Goal: Obtain resource: Download file/media

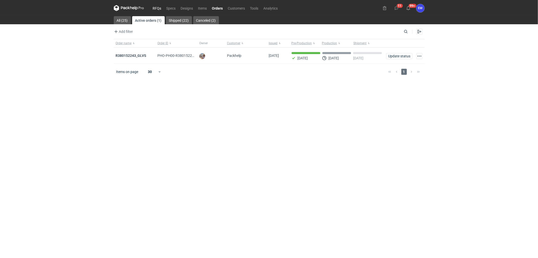
click at [154, 9] on link "RFQs" at bounding box center [157, 8] width 14 height 6
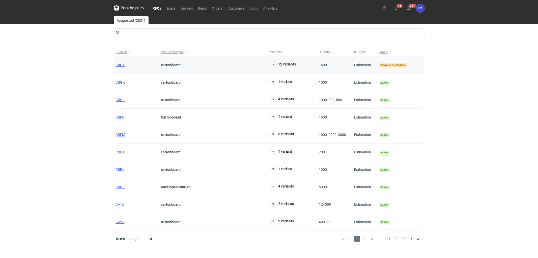
click at [120, 65] on span "CBGT" at bounding box center [120, 65] width 9 height 4
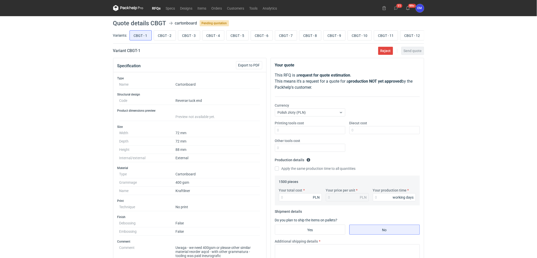
scroll to position [112, 0]
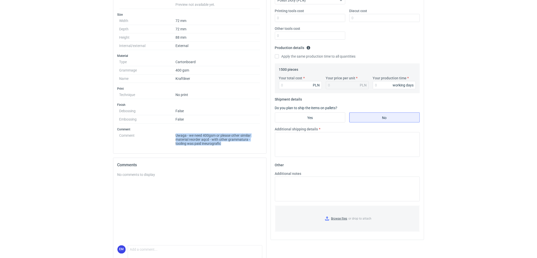
drag, startPoint x: 231, startPoint y: 144, endPoint x: 169, endPoint y: 135, distance: 62.3
click at [169, 135] on dl "Comment Uwaga - we need 400gsm or please other similar material reorder aqcd - …" at bounding box center [189, 138] width 141 height 14
copy dl "Uwaga - we need 400gsm or please other similar material reorder aqcd - with oth…"
click at [65, 106] on div "RFQs Specs Designs Items Orders Customers Tools Analytics 11 99+ EM [PERSON_NAM…" at bounding box center [268, 17] width 537 height 258
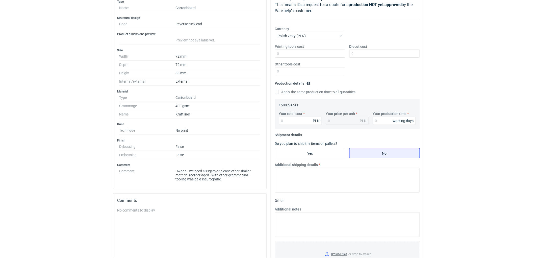
scroll to position [28, 0]
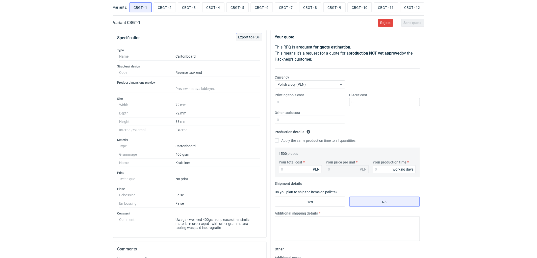
click at [250, 37] on span "Export to PDF" at bounding box center [249, 37] width 22 height 4
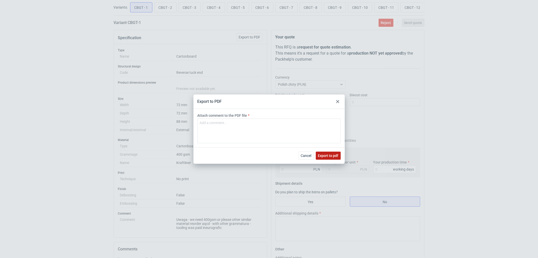
click at [328, 152] on button "Export to pdf" at bounding box center [328, 155] width 25 height 8
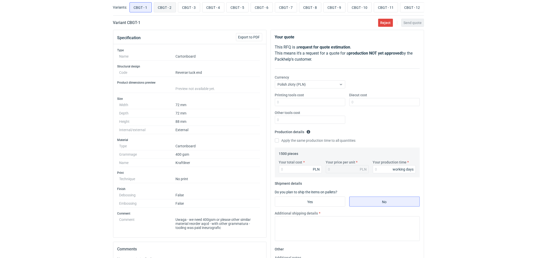
click at [165, 5] on input "CBGT - 2" at bounding box center [165, 8] width 22 height 10
radio input "true"
click at [142, 6] on input "CBGT - 1" at bounding box center [141, 8] width 22 height 10
radio input "true"
click at [165, 9] on input "CBGT - 2" at bounding box center [165, 8] width 22 height 10
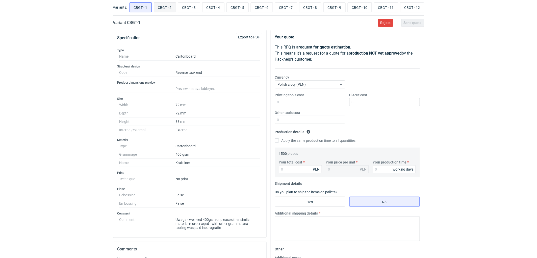
radio input "true"
click at [252, 39] on span "Export to PDF" at bounding box center [249, 37] width 22 height 4
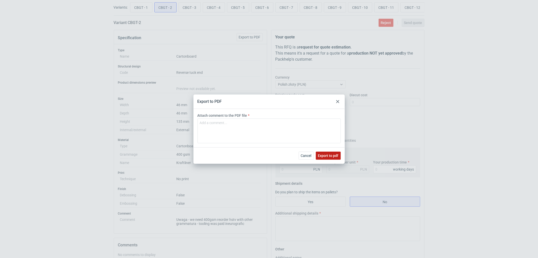
click at [326, 153] on button "Export to pdf" at bounding box center [328, 155] width 25 height 8
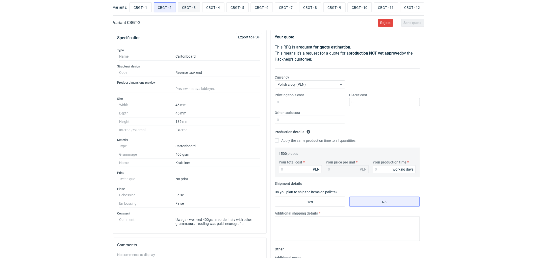
click at [190, 9] on input "CBGT - 3" at bounding box center [189, 8] width 22 height 10
radio input "true"
click at [164, 8] on input "CBGT - 2" at bounding box center [165, 8] width 22 height 10
radio input "true"
click at [185, 4] on input "CBGT - 3" at bounding box center [189, 8] width 22 height 10
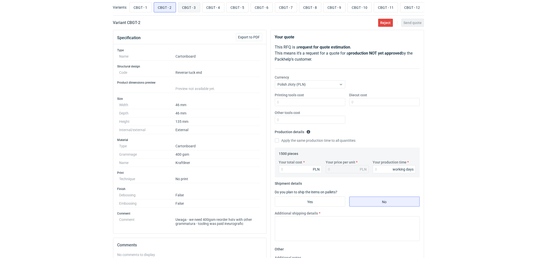
radio input "true"
click at [252, 37] on span "Export to PDF" at bounding box center [249, 37] width 22 height 4
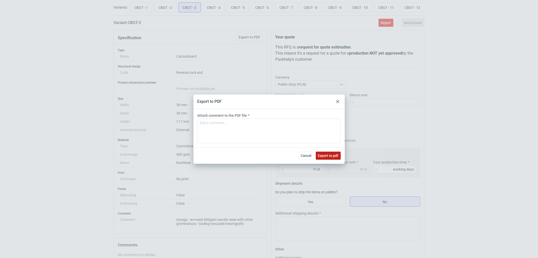
click at [334, 154] on span "Export to pdf" at bounding box center [328, 156] width 20 height 4
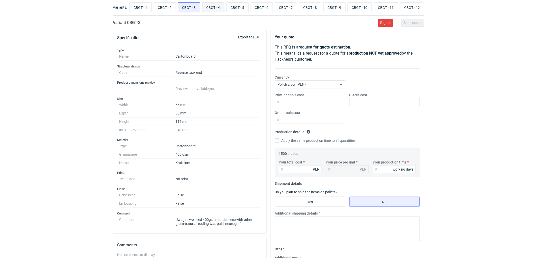
click at [213, 7] on input "CBGT - 4" at bounding box center [213, 8] width 22 height 10
radio input "true"
click at [252, 36] on span "Export to PDF" at bounding box center [249, 37] width 22 height 4
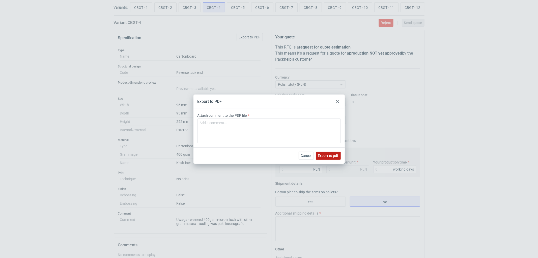
click at [328, 154] on span "Export to pdf" at bounding box center [328, 156] width 20 height 4
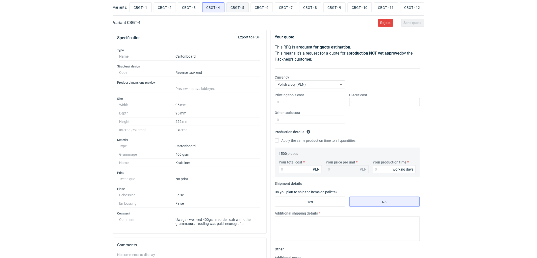
click at [238, 6] on input "CBGT - 5" at bounding box center [238, 8] width 22 height 10
radio input "true"
click at [254, 36] on span "Export to PDF" at bounding box center [249, 37] width 22 height 4
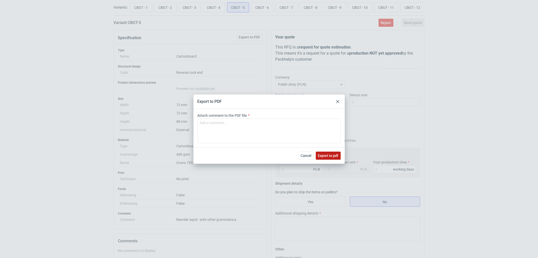
click at [326, 155] on span "Export to pdf" at bounding box center [328, 156] width 20 height 4
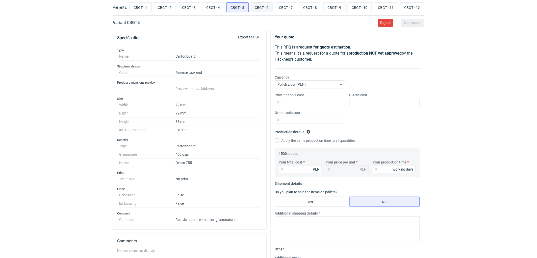
click at [263, 9] on input "CBGT - 6" at bounding box center [262, 8] width 22 height 10
radio input "true"
click at [259, 38] on span "Export to PDF" at bounding box center [249, 37] width 22 height 4
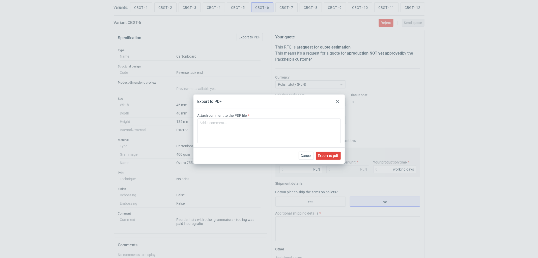
click at [328, 149] on div "Cancel Export to pdf" at bounding box center [269, 155] width 151 height 16
click at [326, 155] on span "Export to pdf" at bounding box center [328, 156] width 20 height 4
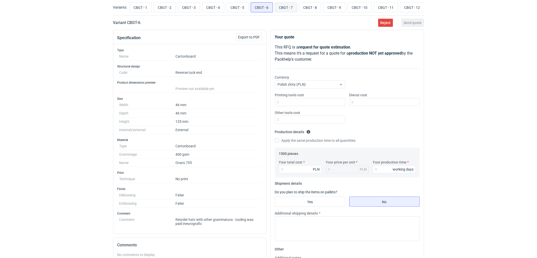
click at [287, 8] on input "CBGT - 7" at bounding box center [286, 8] width 22 height 10
radio input "true"
click at [256, 35] on button "Export to PDF" at bounding box center [249, 37] width 26 height 8
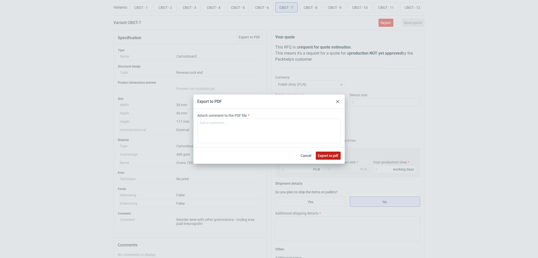
click at [334, 155] on span "Export to pdf" at bounding box center [328, 156] width 20 height 4
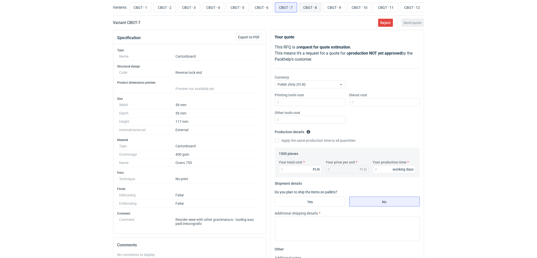
click at [311, 7] on input "CBGT - 8" at bounding box center [310, 8] width 22 height 10
radio input "true"
click at [255, 34] on div "Specification Export to PDF" at bounding box center [189, 37] width 153 height 14
click at [255, 36] on span "Export to PDF" at bounding box center [249, 37] width 22 height 4
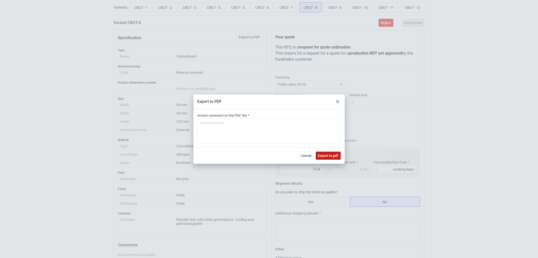
click at [329, 156] on span "Export to pdf" at bounding box center [328, 156] width 20 height 4
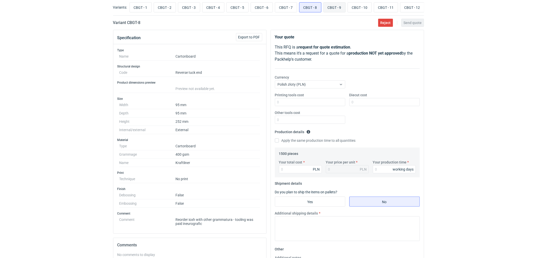
click at [332, 7] on input "CBGT - 9" at bounding box center [335, 8] width 22 height 10
radio input "true"
click at [257, 35] on button "Export to PDF" at bounding box center [249, 37] width 26 height 8
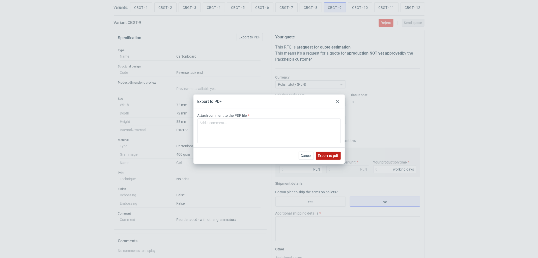
click at [328, 154] on span "Export to pdf" at bounding box center [328, 156] width 20 height 4
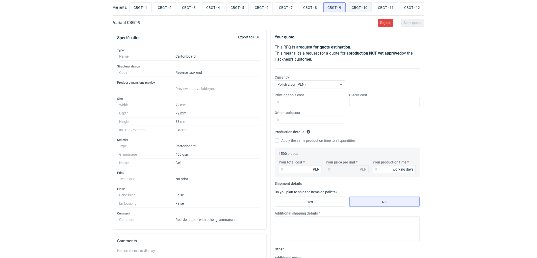
click at [365, 7] on input "CBGT - 10" at bounding box center [360, 8] width 24 height 10
radio input "true"
click at [252, 39] on span "Export to PDF" at bounding box center [249, 37] width 22 height 4
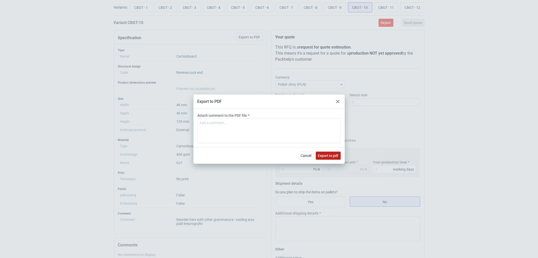
click at [336, 157] on span "Export to pdf" at bounding box center [328, 156] width 20 height 4
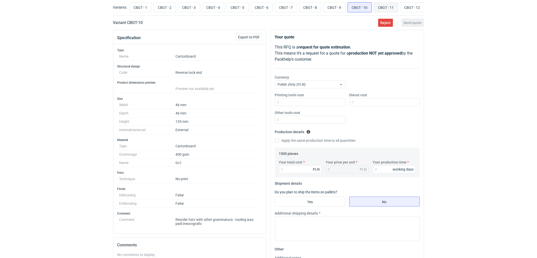
click at [389, 9] on input "CBGT - 11" at bounding box center [386, 8] width 24 height 10
radio input "true"
click at [255, 36] on span "Export to PDF" at bounding box center [249, 37] width 22 height 4
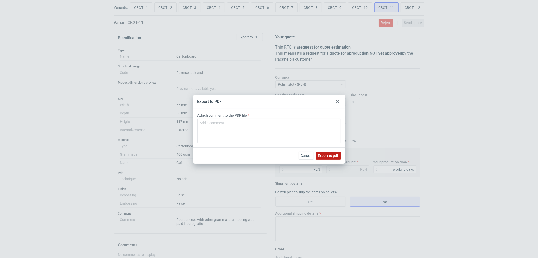
click at [328, 154] on span "Export to pdf" at bounding box center [328, 156] width 20 height 4
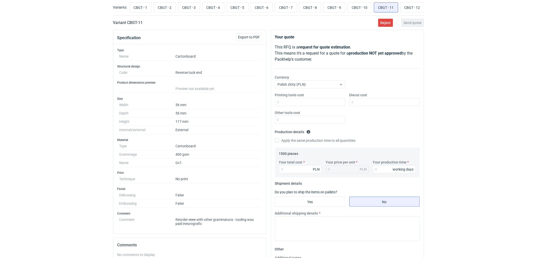
click at [82, 64] on div "RFQs Specs Designs Items Orders Customers Tools Analytics 11 99+ EM [PERSON_NAM…" at bounding box center [268, 101] width 537 height 258
click at [417, 7] on input "CBGT - 12" at bounding box center [412, 8] width 24 height 10
radio input "true"
click at [250, 39] on span "Export to PDF" at bounding box center [249, 37] width 22 height 4
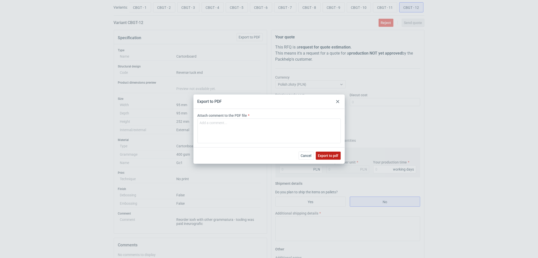
click at [331, 154] on span "Export to pdf" at bounding box center [328, 156] width 20 height 4
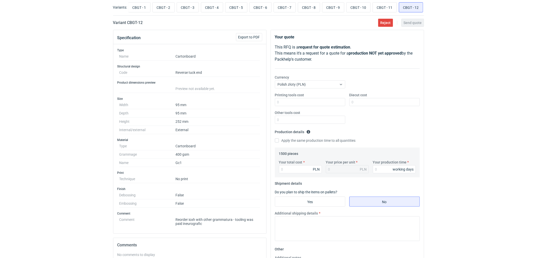
scroll to position [0, 0]
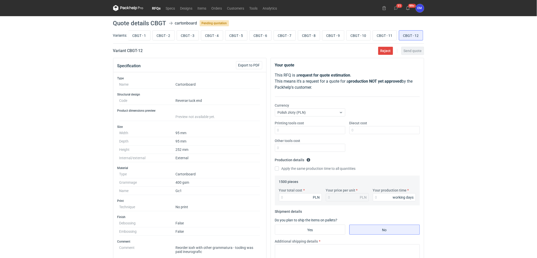
click at [152, 8] on link "RFQs" at bounding box center [157, 8] width 14 height 6
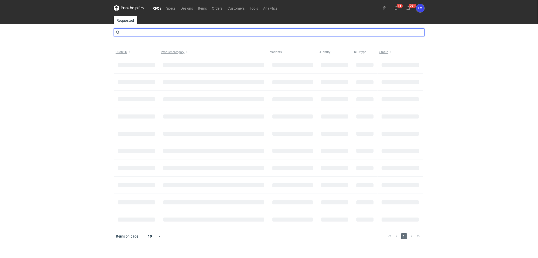
click at [139, 34] on input "text" at bounding box center [269, 32] width 311 height 8
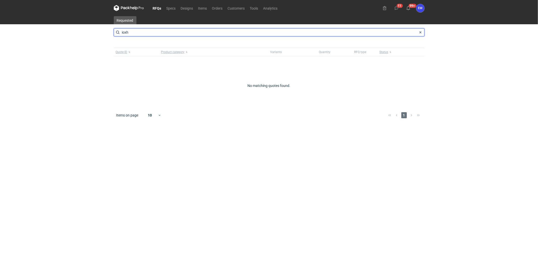
type input "ioxh"
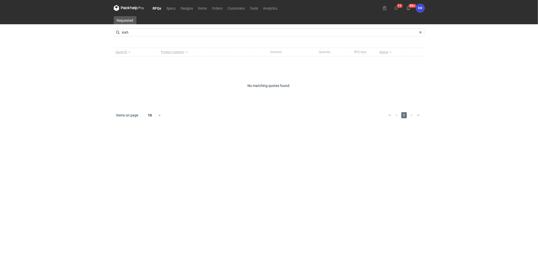
click at [78, 65] on div "RFQs Specs Designs Items Orders Customers Tools Analytics 11 99+ EM [PERSON_NAM…" at bounding box center [269, 129] width 538 height 258
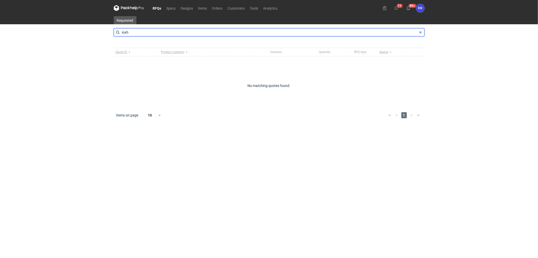
click at [133, 34] on input "ioxh" at bounding box center [269, 32] width 311 height 8
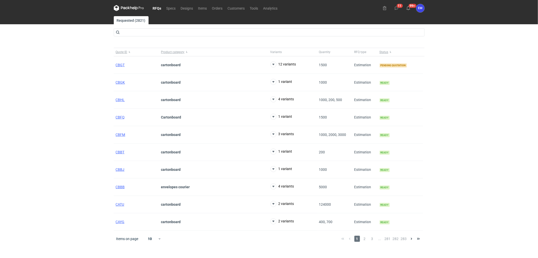
click at [156, 9] on link "RFQs" at bounding box center [157, 8] width 14 height 6
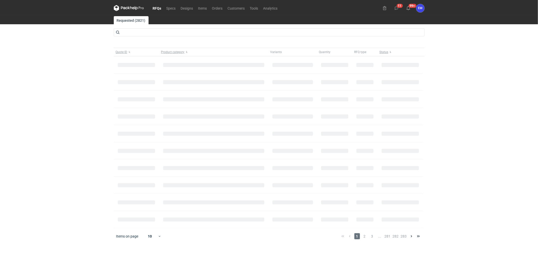
click at [53, 85] on div "RFQs Specs Designs Items Orders Customers Tools Analytics 11 99+ EM [PERSON_NAM…" at bounding box center [269, 129] width 538 height 258
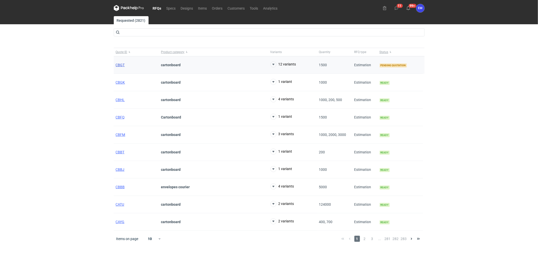
click at [123, 67] on div "CBGT" at bounding box center [136, 64] width 45 height 17
click at [119, 64] on span "CBGT" at bounding box center [120, 65] width 9 height 4
